Goal: Find specific page/section: Find specific page/section

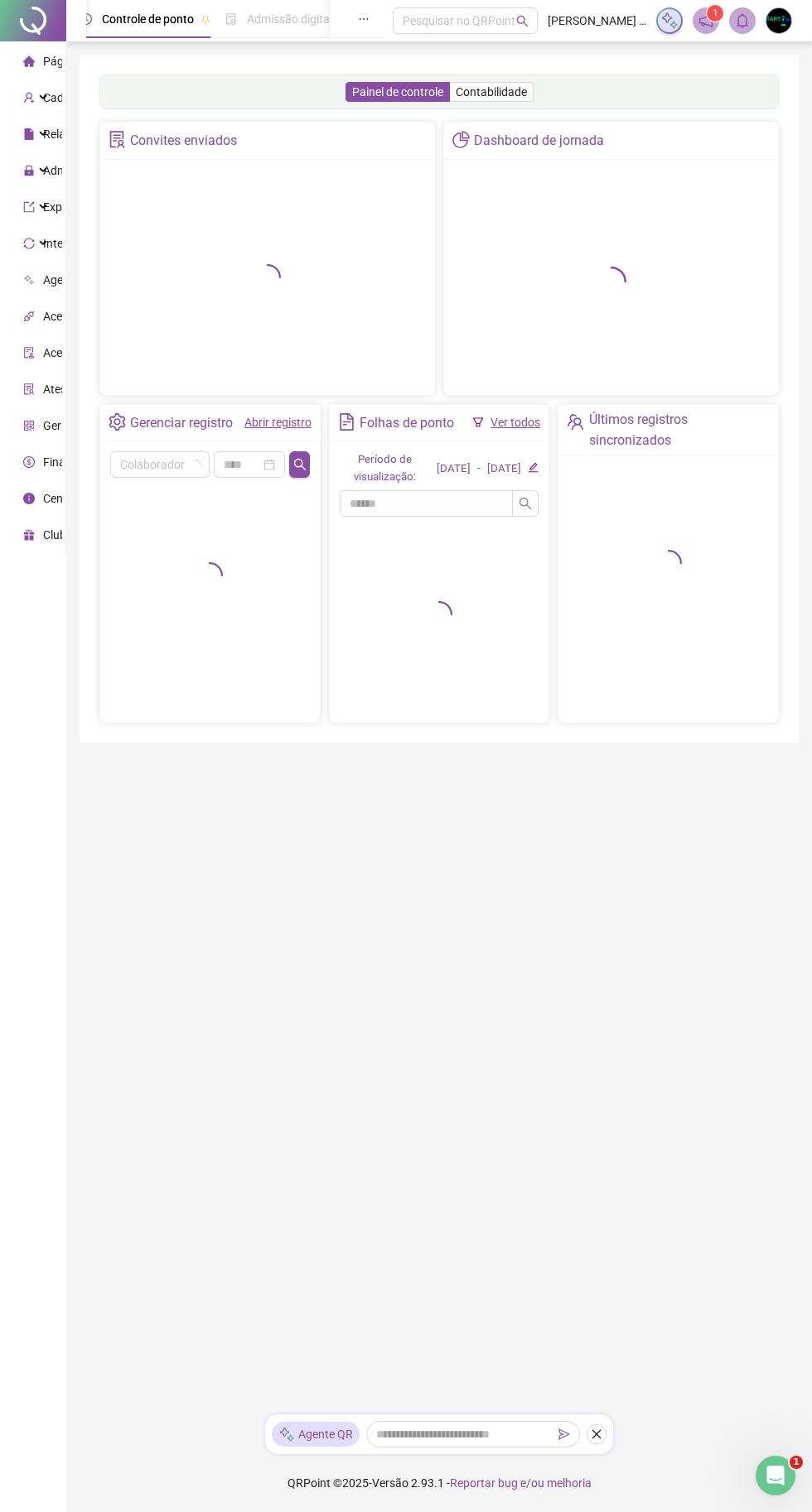
click at [138, 99] on div "Painel de controle Contabilidade" at bounding box center [439, 92] width 680 height 35
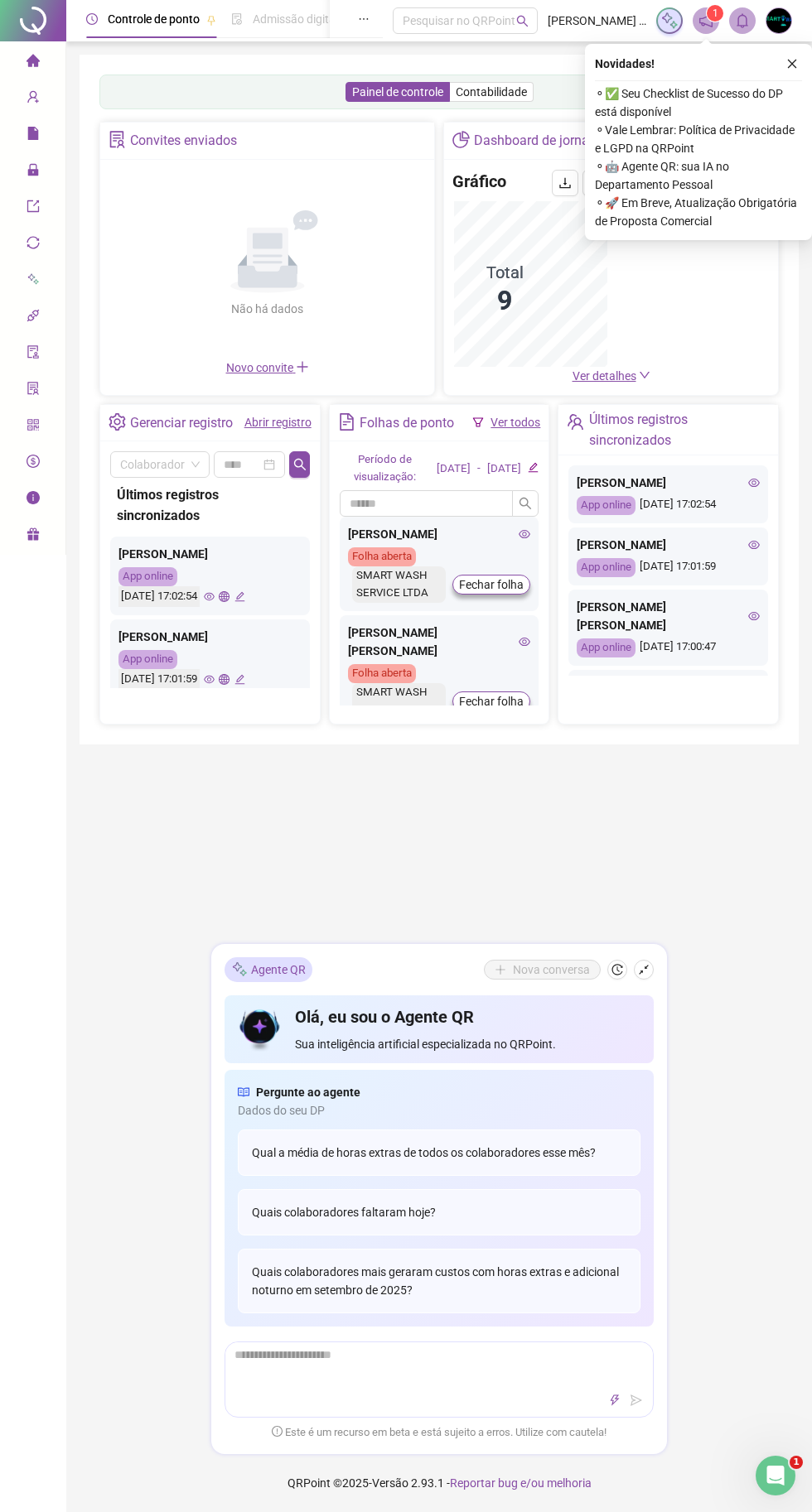
click at [794, 60] on icon "close" at bounding box center [792, 64] width 12 height 12
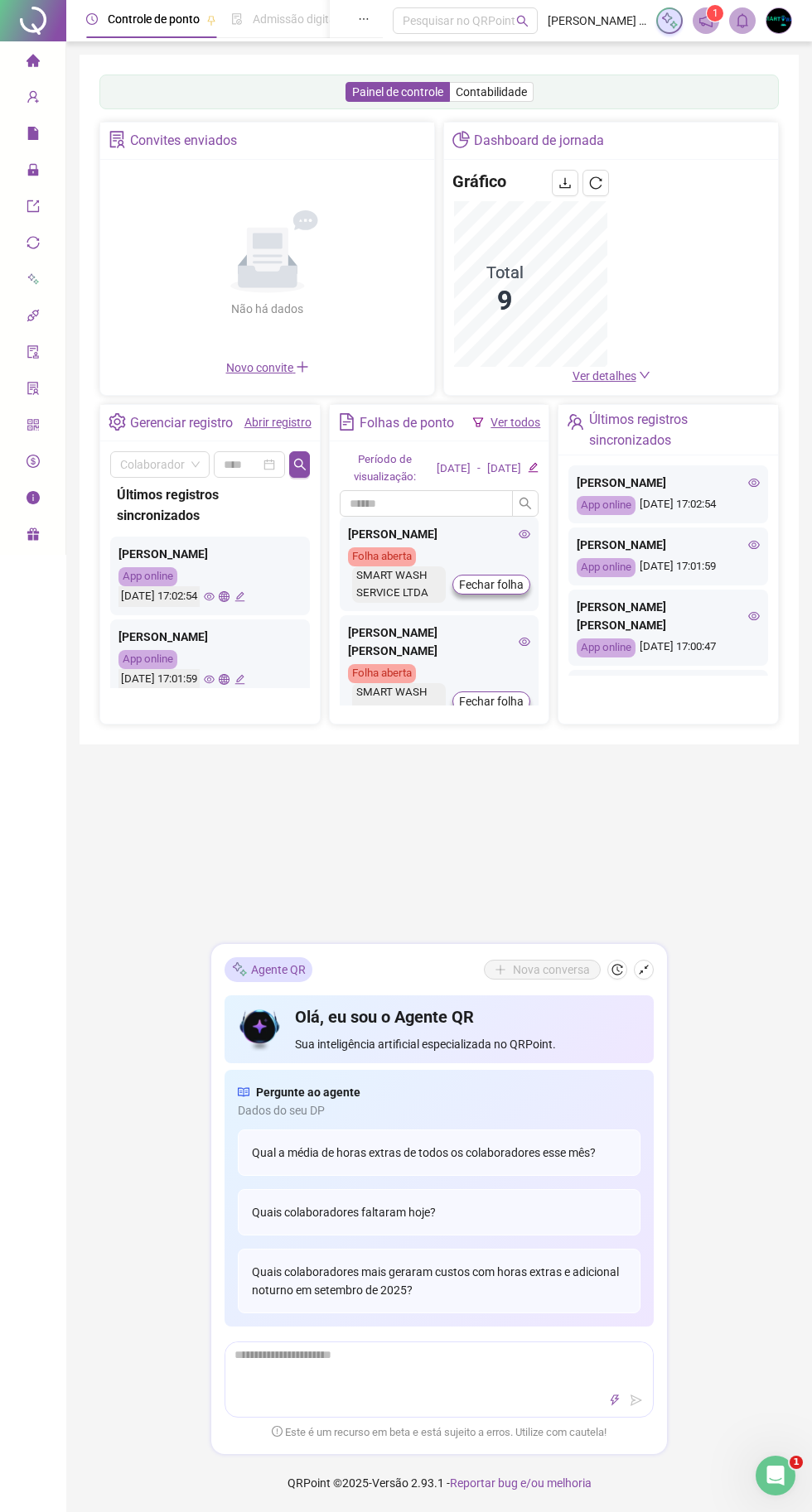
click at [39, 95] on icon "user-add" at bounding box center [34, 97] width 13 height 13
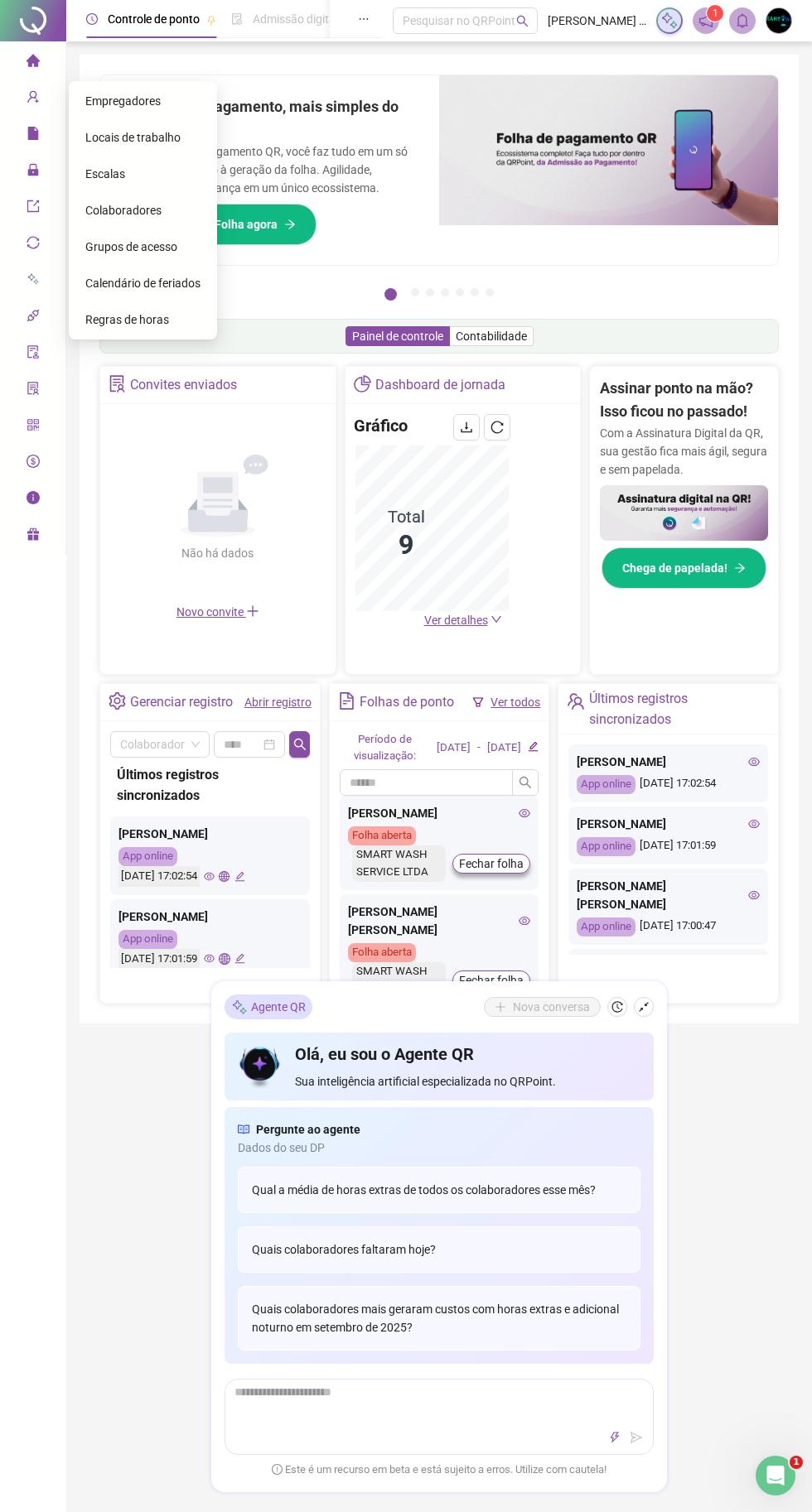
click at [142, 211] on span "Colaboradores" at bounding box center [123, 210] width 76 height 13
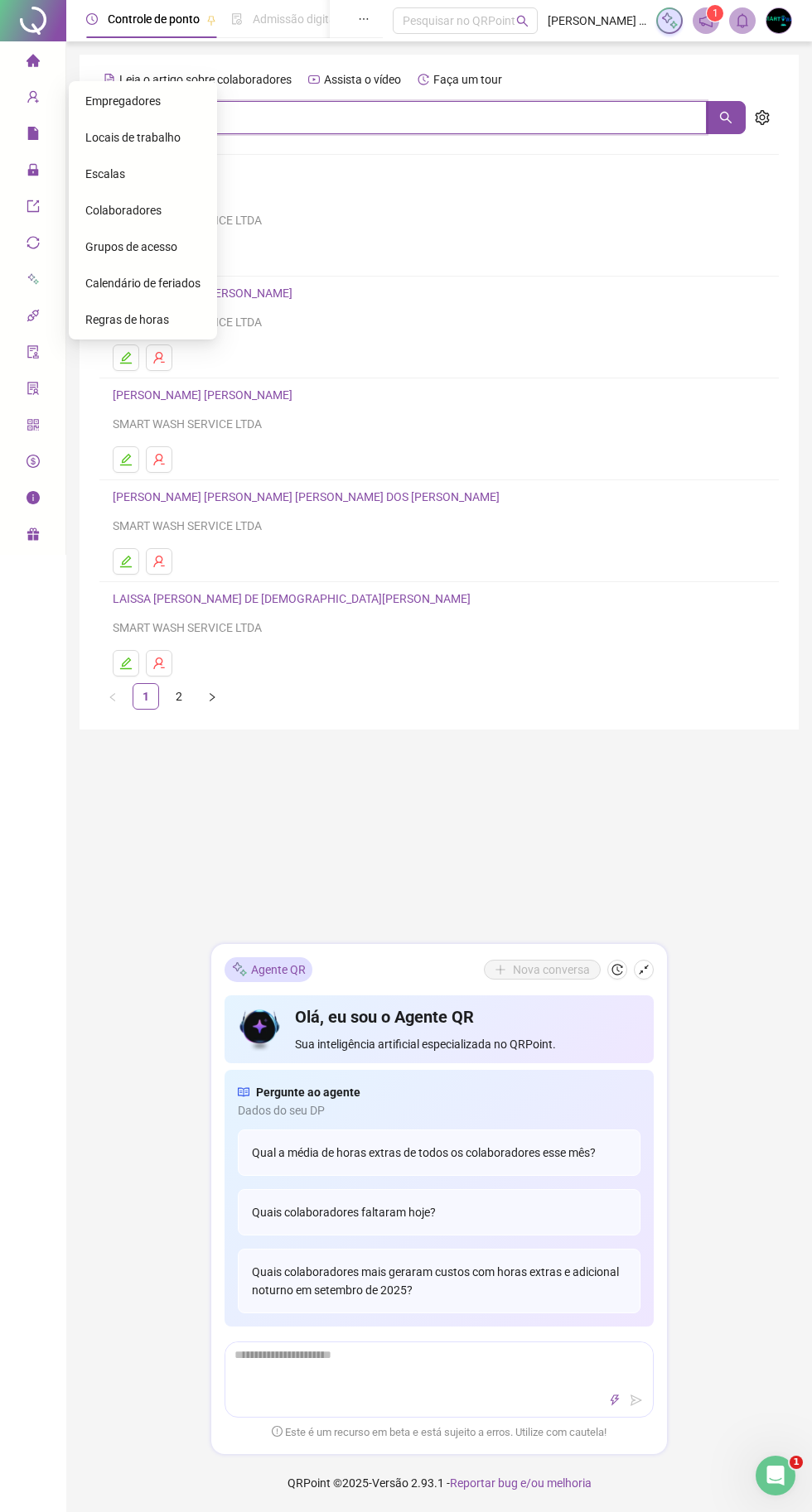
click at [491, 114] on input "text" at bounding box center [451, 118] width 511 height 34
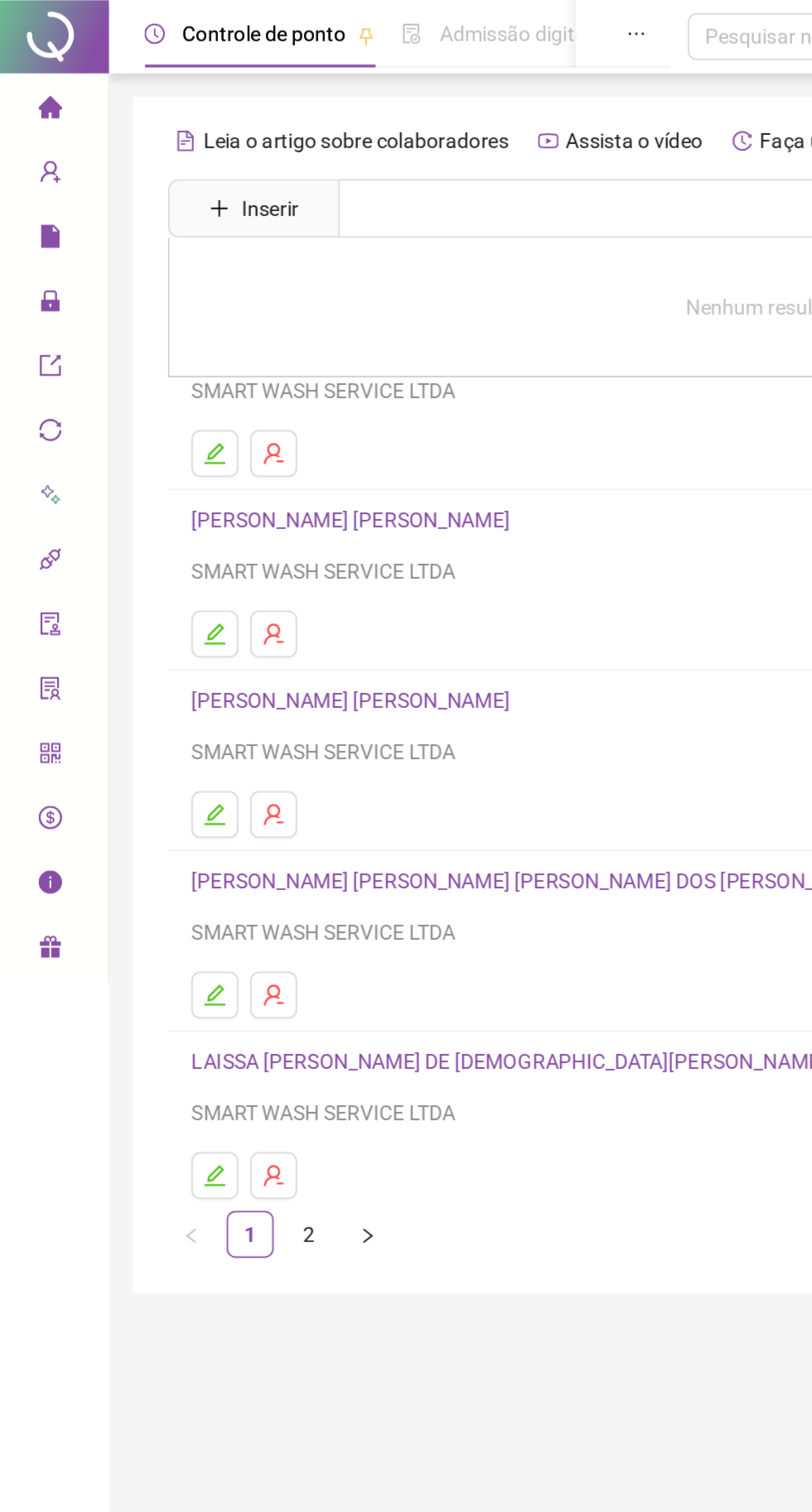
click at [256, 237] on li "ALESSANDRA CRISTINE DA SILVA SMART WASH SERVICE LTDA" at bounding box center [439, 226] width 680 height 102
click at [206, 184] on link "ALESSANDRA CRISTINE DA SILVA" at bounding box center [159, 191] width 94 height 13
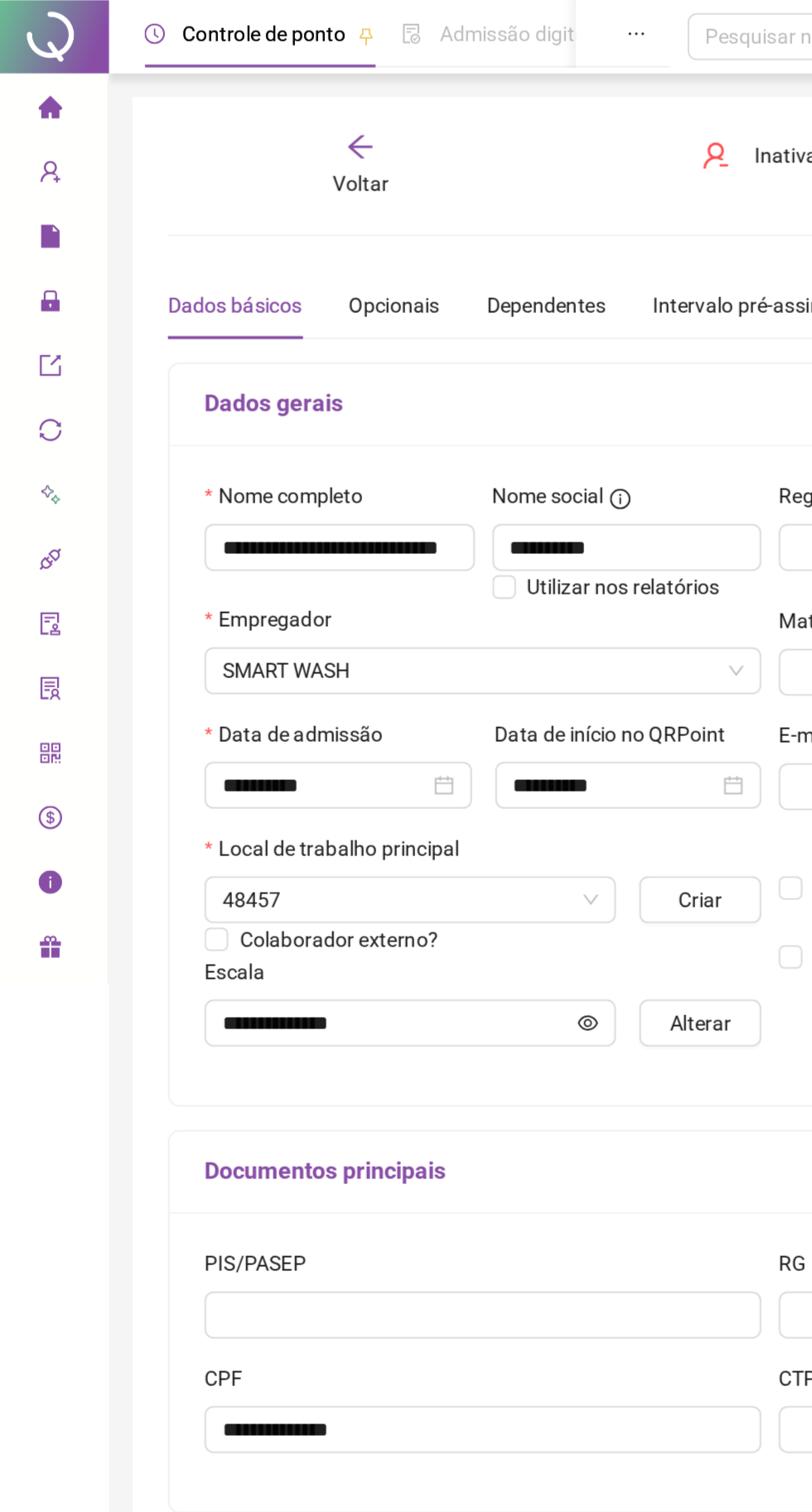
type input "**********"
